Goal: Information Seeking & Learning: Learn about a topic

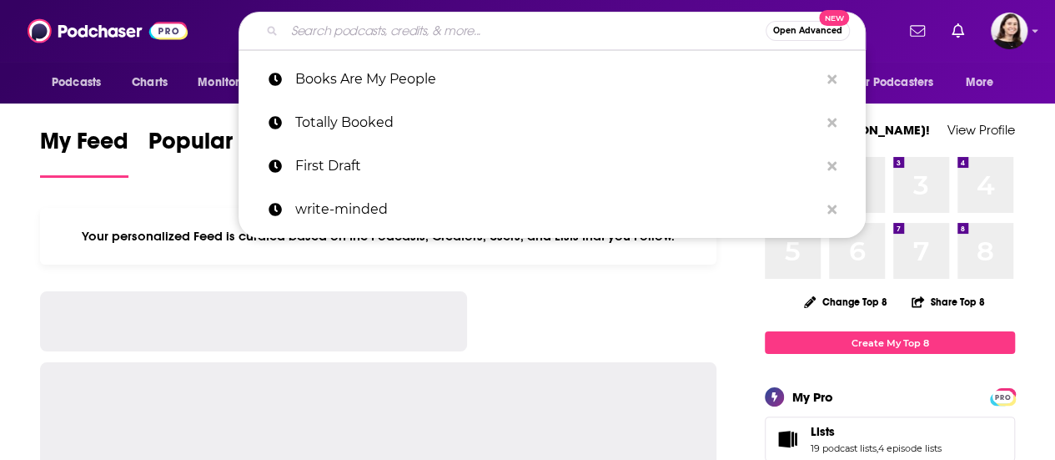
click at [485, 38] on input "Search podcasts, credits, & more..." at bounding box center [524, 31] width 481 height 27
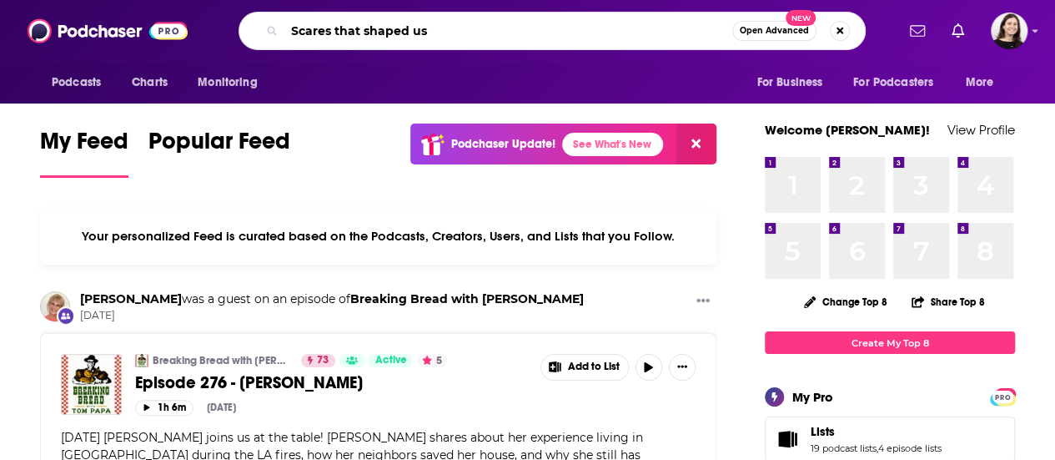
type input "Scares that shaped us"
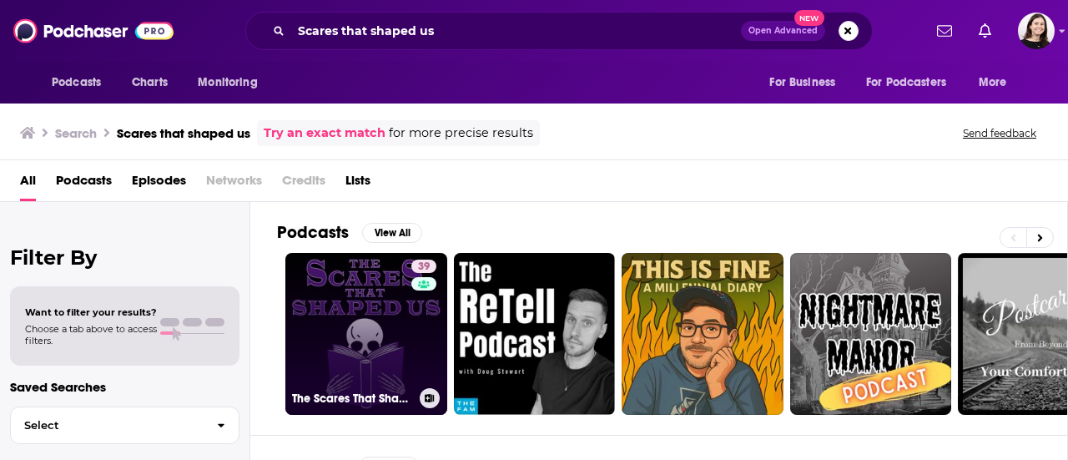
click at [349, 345] on link "39 The Scares That Shaped Us" at bounding box center [366, 334] width 162 height 162
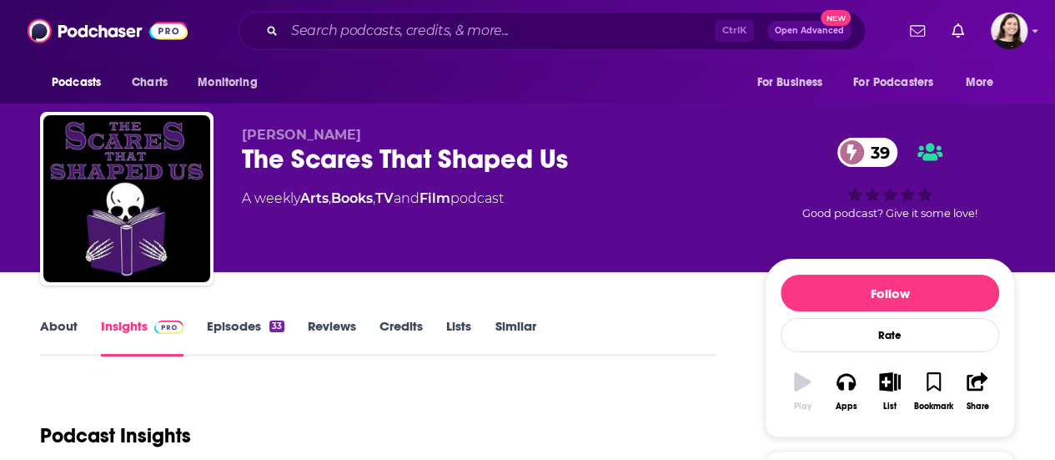
scroll to position [194, 0]
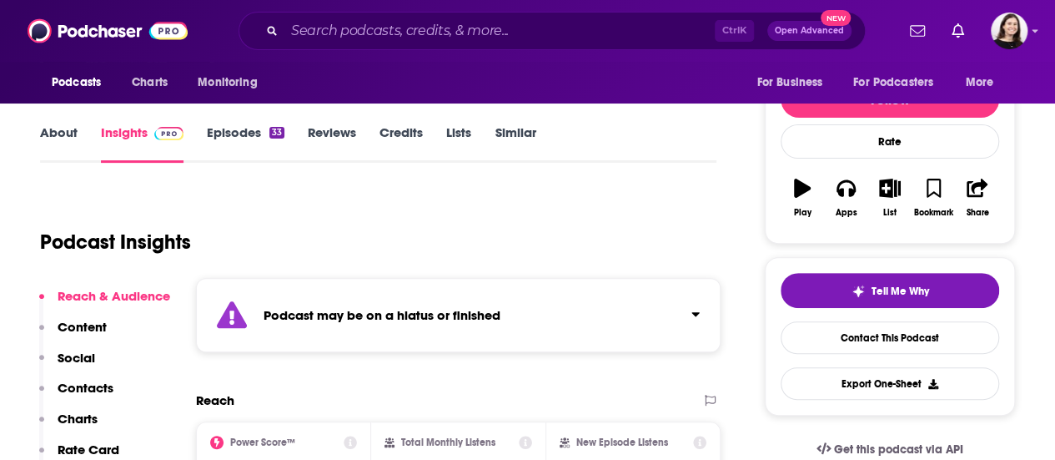
click at [234, 133] on link "Episodes 33" at bounding box center [246, 143] width 78 height 38
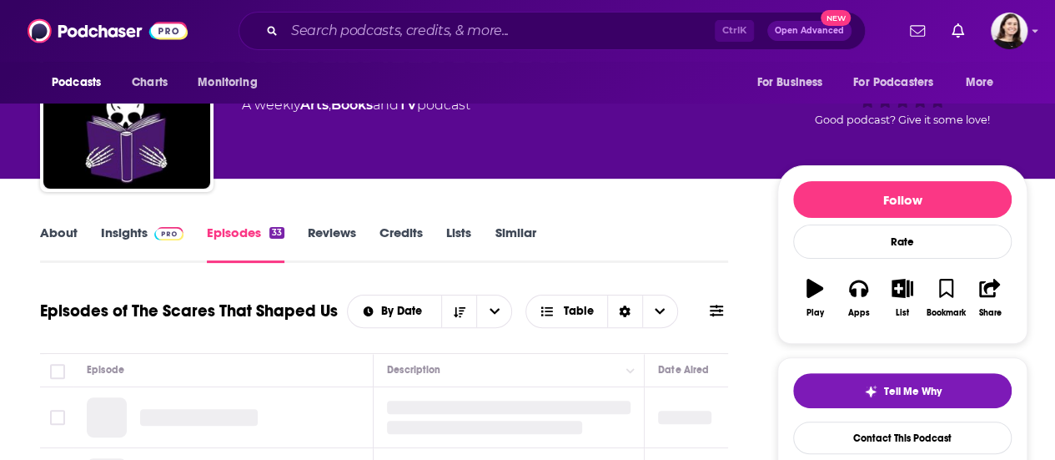
scroll to position [45, 0]
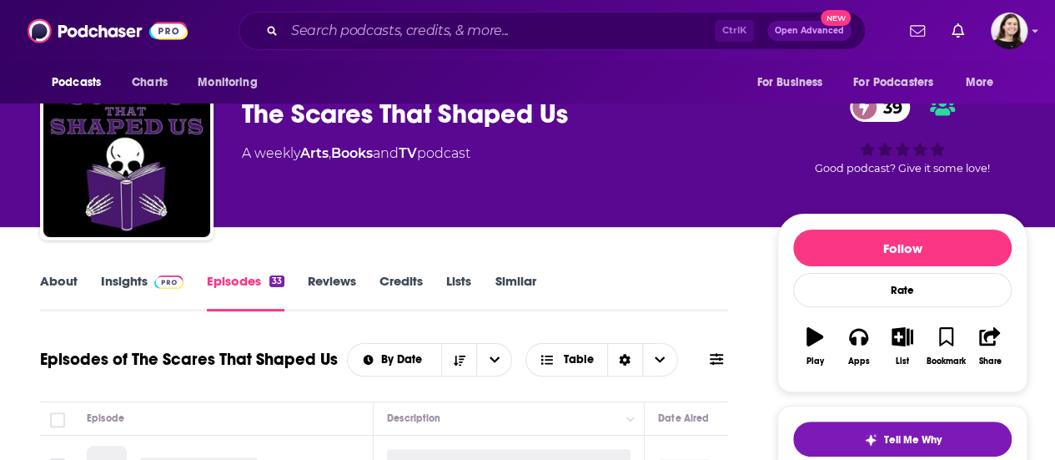
click at [140, 286] on link "Insights" at bounding box center [142, 292] width 83 height 38
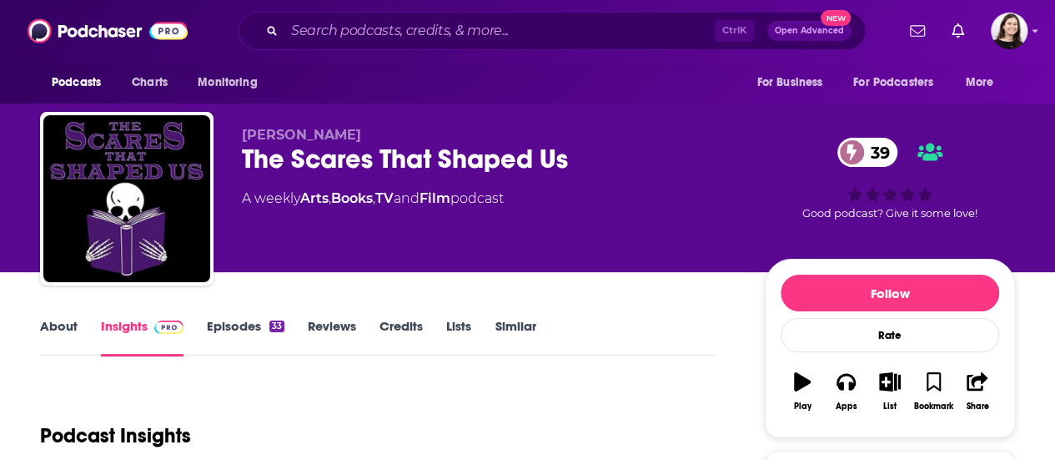
scroll to position [2, 0]
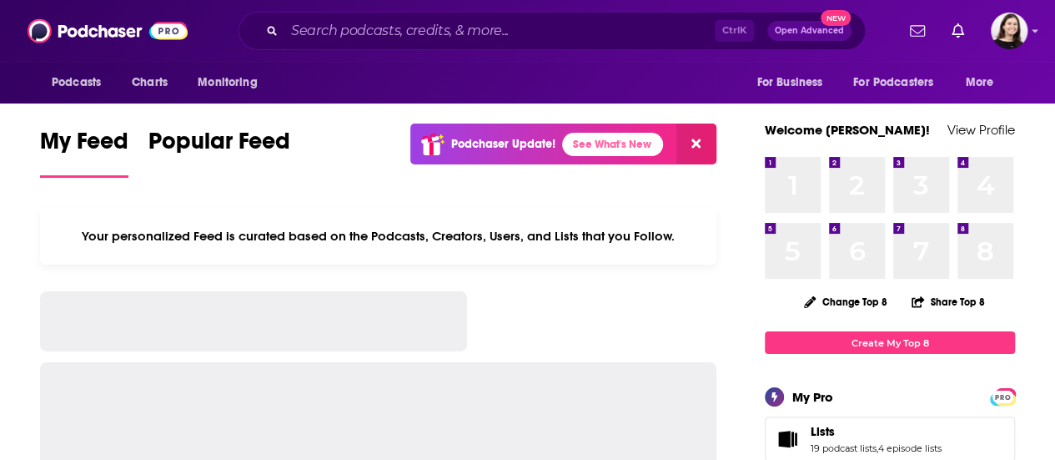
click at [477, 34] on input "Search podcasts, credits, & more..." at bounding box center [499, 31] width 430 height 27
click at [526, 34] on input "Search podcasts, credits, & more..." at bounding box center [499, 31] width 430 height 27
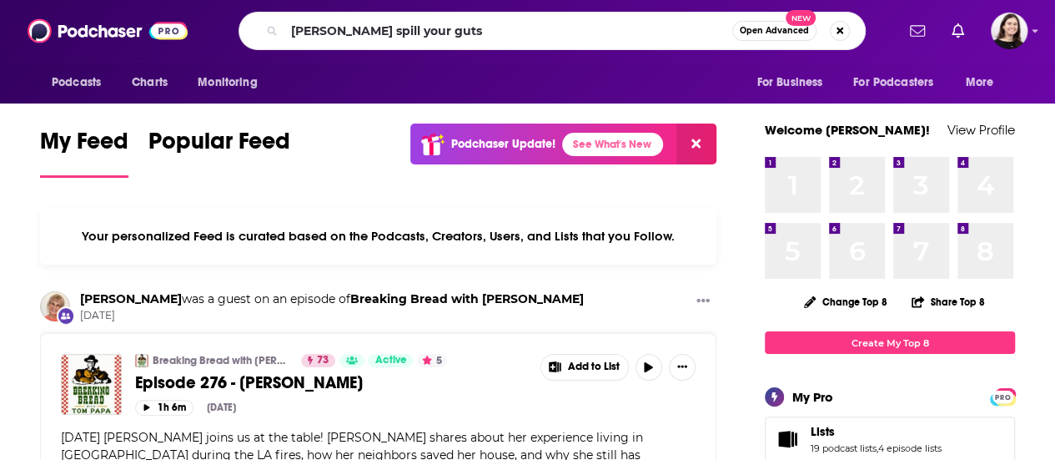
type input "[PERSON_NAME] spill your guts"
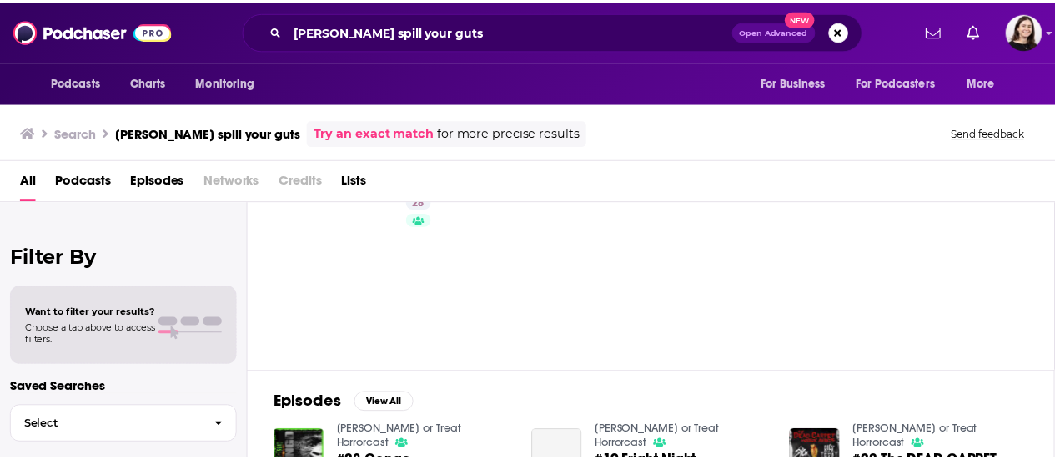
scroll to position [26, 0]
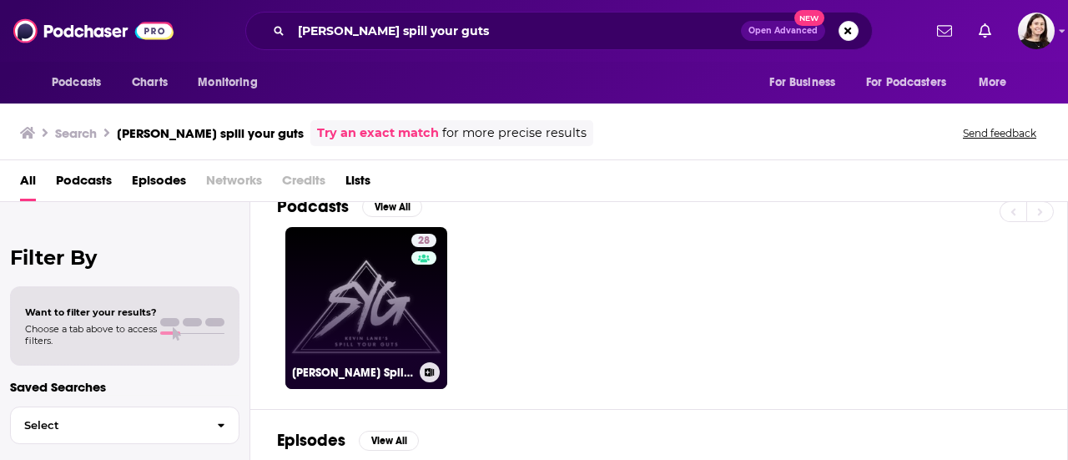
click at [325, 284] on link "28 [PERSON_NAME] Spill Your Guts" at bounding box center [366, 308] width 162 height 162
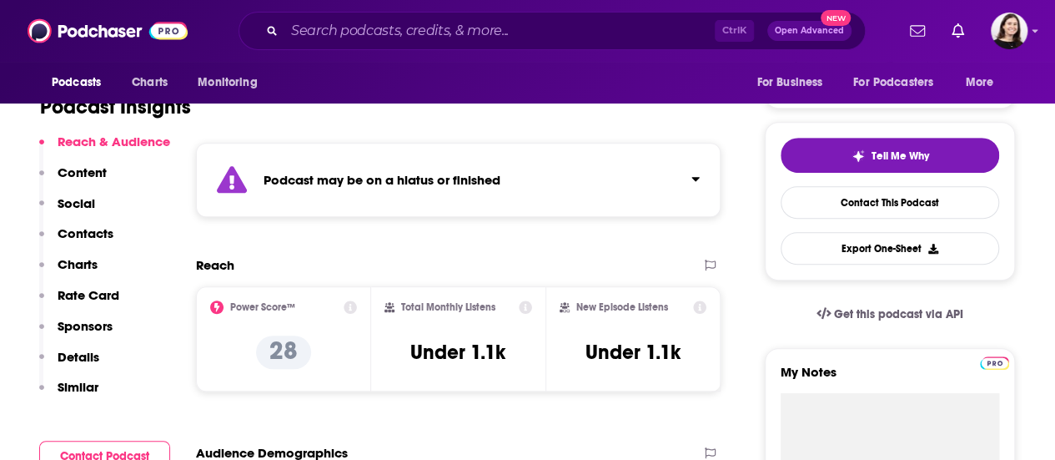
scroll to position [278, 0]
